Goal: Understand process/instructions

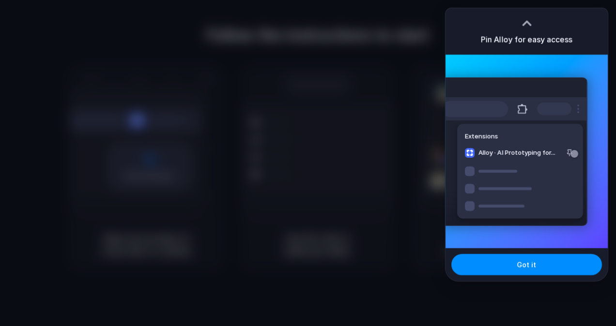
click at [503, 269] on button "Got it" at bounding box center [526, 264] width 151 height 21
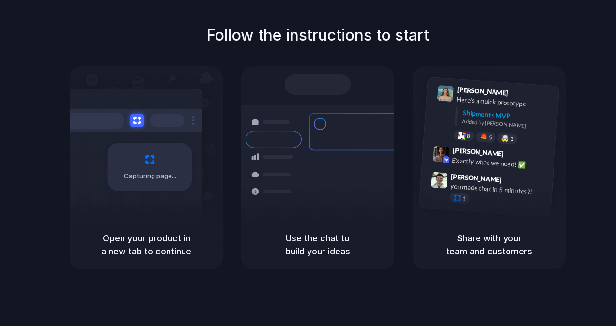
drag, startPoint x: 482, startPoint y: 232, endPoint x: 237, endPoint y: 211, distance: 246.2
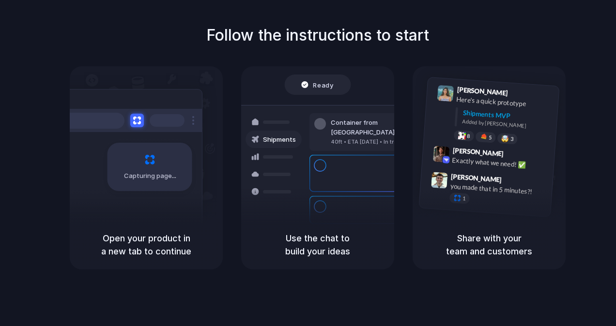
drag, startPoint x: 237, startPoint y: 211, endPoint x: 365, endPoint y: 278, distance: 144.2
click at [365, 278] on div "Follow the instructions to start Capturing page Open your product in a new tab …" at bounding box center [317, 173] width 635 height 346
